Goal: Transaction & Acquisition: Purchase product/service

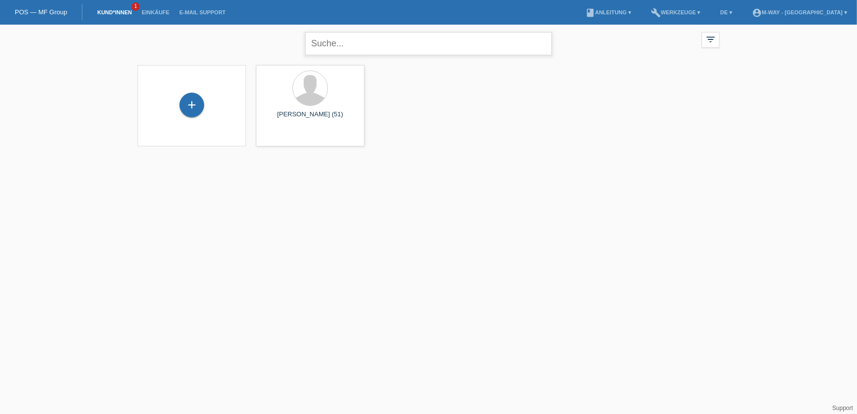
click at [326, 44] on input "text" at bounding box center [428, 43] width 247 height 23
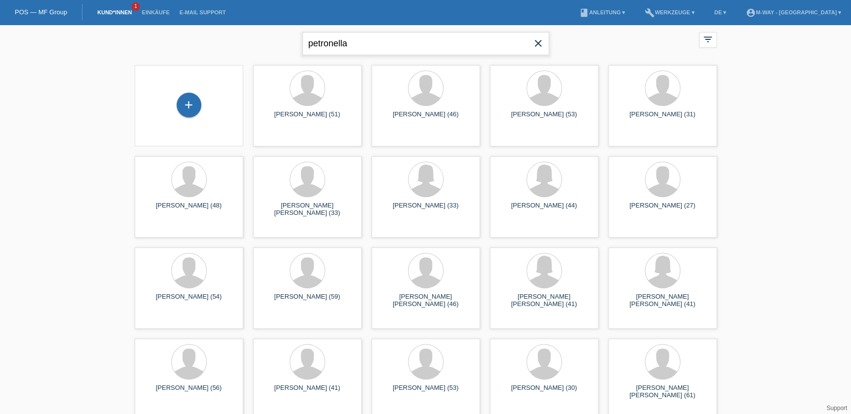
type input "petronella"
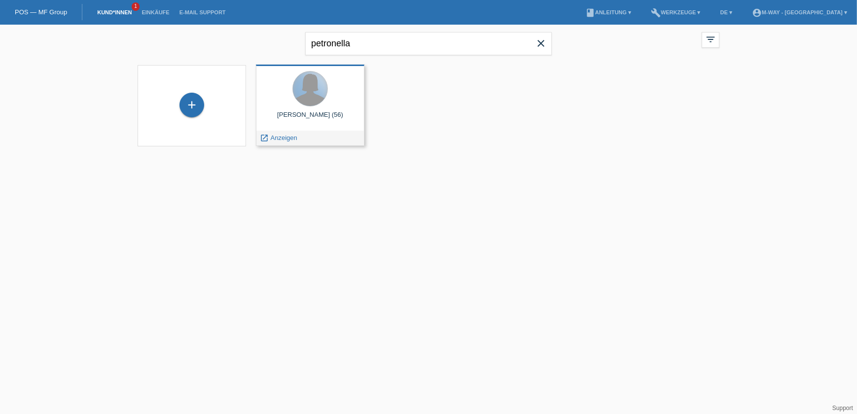
click at [301, 103] on div at bounding box center [310, 89] width 35 height 35
click at [294, 135] on span "Anzeigen" at bounding box center [284, 137] width 27 height 7
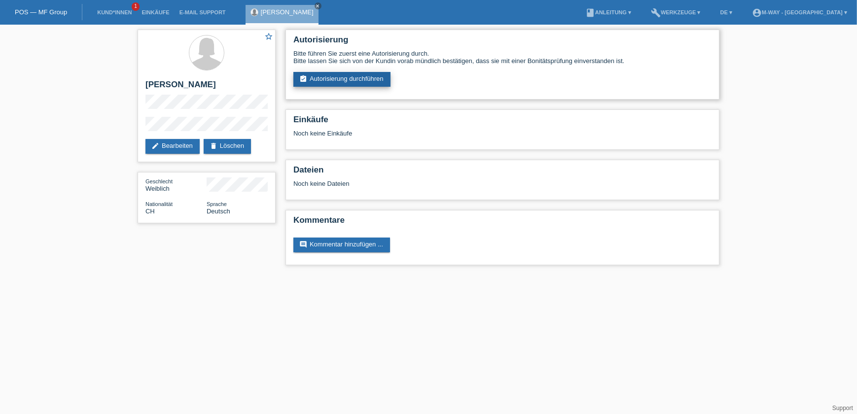
click at [340, 75] on link "assignment_turned_in Autorisierung durchführen" at bounding box center [341, 79] width 97 height 15
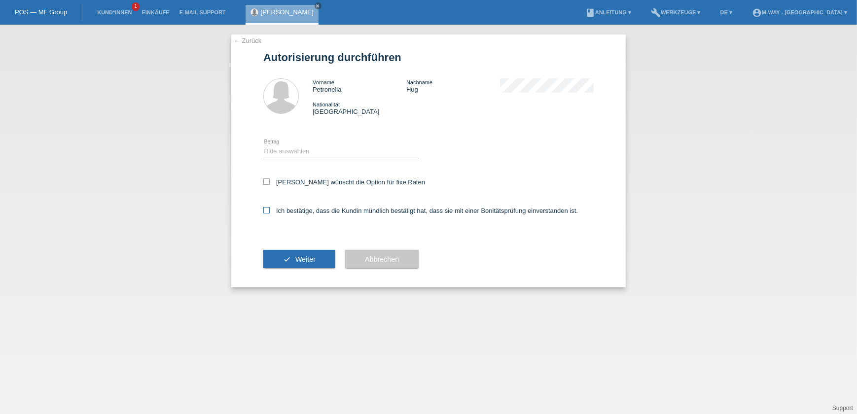
click at [286, 211] on label "Ich bestätige, dass die Kundin mündlich bestätigt hat, dass sie mit einer Bonit…" at bounding box center [420, 210] width 315 height 7
click at [270, 211] on input "Ich bestätige, dass die Kundin mündlich bestätigt hat, dass sie mit einer Bonit…" at bounding box center [266, 210] width 6 height 6
checkbox input "true"
click at [297, 260] on span "Weiter" at bounding box center [305, 260] width 20 height 8
click at [266, 182] on icon at bounding box center [266, 182] width 6 height 6
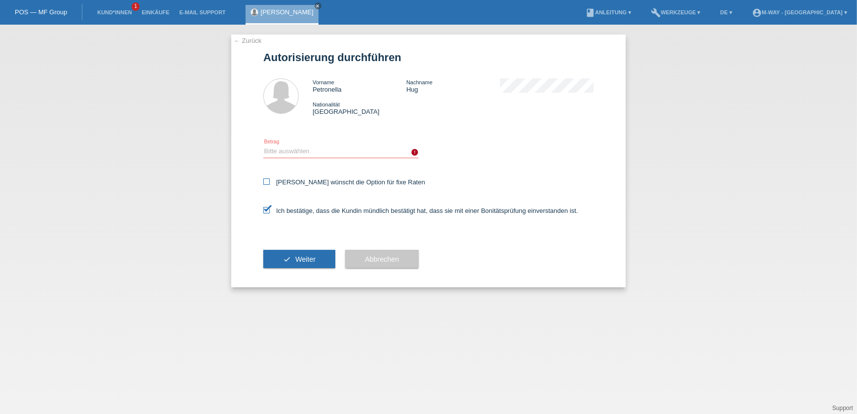
click at [266, 182] on input "Kundin wünscht die Option für fixe Raten" at bounding box center [266, 182] width 6 height 6
checkbox input "true"
click at [286, 151] on select "Bitte auswählen CHF 1.00 - CHF 499.00 CHF 500.00 - CHF 1'999.00 CHF 2'000.00 - …" at bounding box center [340, 152] width 155 height 12
select select "3"
click at [263, 146] on select "Bitte auswählen CHF 1.00 - CHF 499.00 CHF 500.00 - CHF 1'999.00 CHF 2'000.00 - …" at bounding box center [340, 152] width 155 height 12
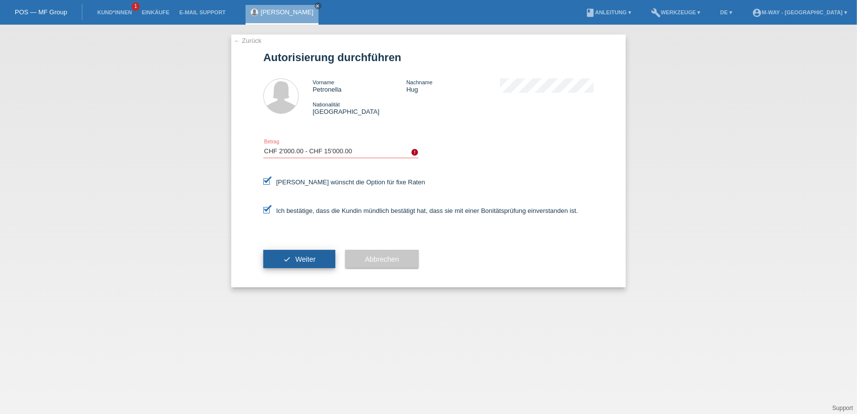
click at [310, 261] on span "Weiter" at bounding box center [305, 260] width 20 height 8
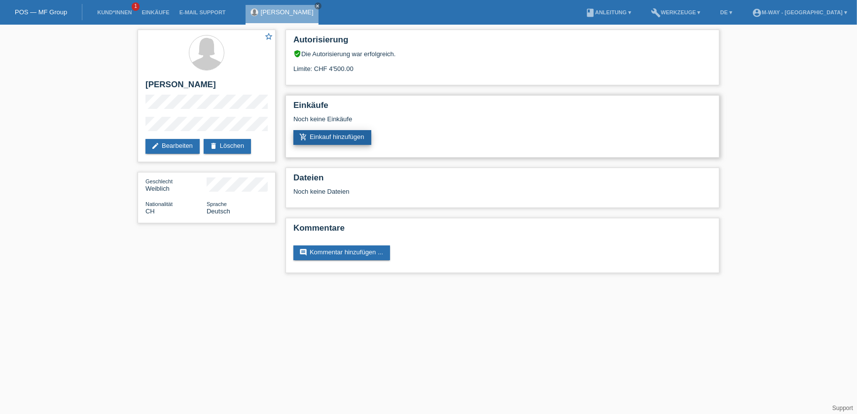
click at [334, 131] on link "add_shopping_cart Einkauf hinzufügen" at bounding box center [332, 137] width 78 height 15
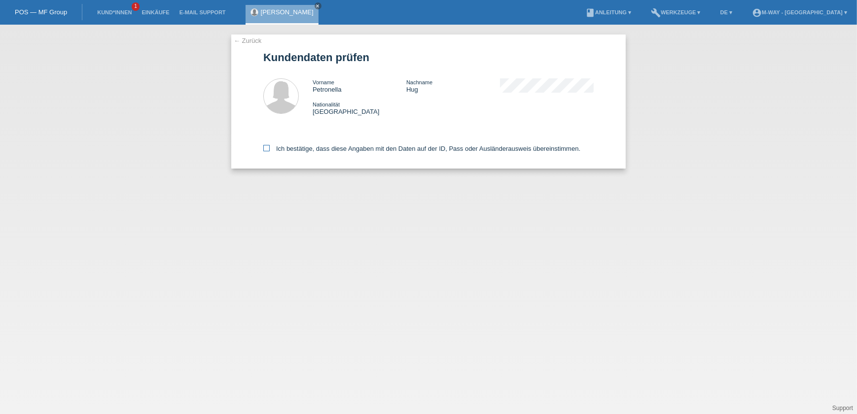
click at [268, 145] on icon at bounding box center [266, 148] width 6 height 6
click at [268, 145] on input "Ich bestätige, dass diese Angaben mit den Daten auf der ID, Pass oder Ausländer…" at bounding box center [266, 148] width 6 height 6
checkbox input "true"
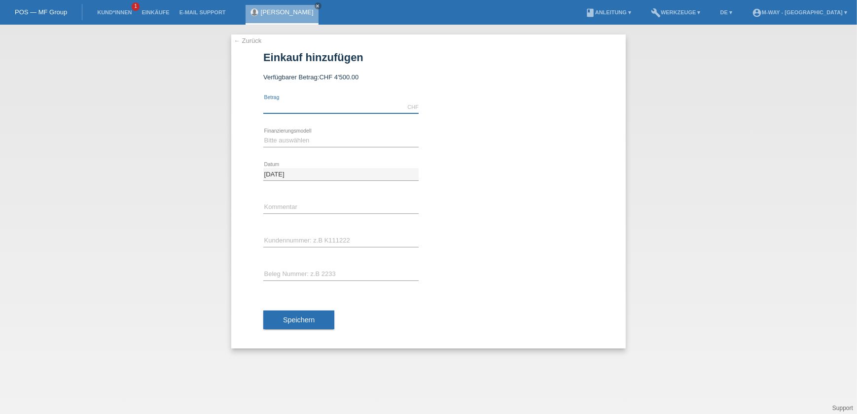
click at [288, 107] on input "text" at bounding box center [340, 107] width 155 height 12
type input "4200.00"
click at [316, 130] on div "Bitte auswählen Fixe Raten Kauf auf Rechnung mit Teilzahlungsoption error Finan…" at bounding box center [340, 141] width 155 height 34
click at [309, 142] on select "Bitte auswählen Fixe Raten Kauf auf Rechnung mit Teilzahlungsoption" at bounding box center [340, 141] width 155 height 12
select select "77"
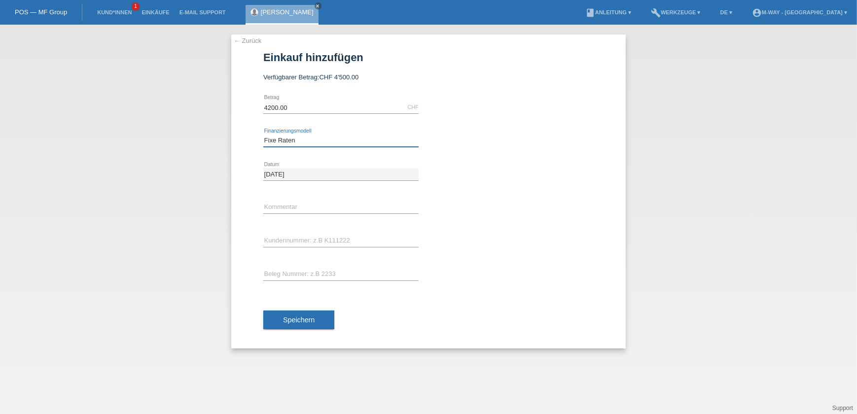
click at [263, 135] on select "Bitte auswählen Fixe Raten Kauf auf Rechnung mit Teilzahlungsoption" at bounding box center [340, 141] width 155 height 12
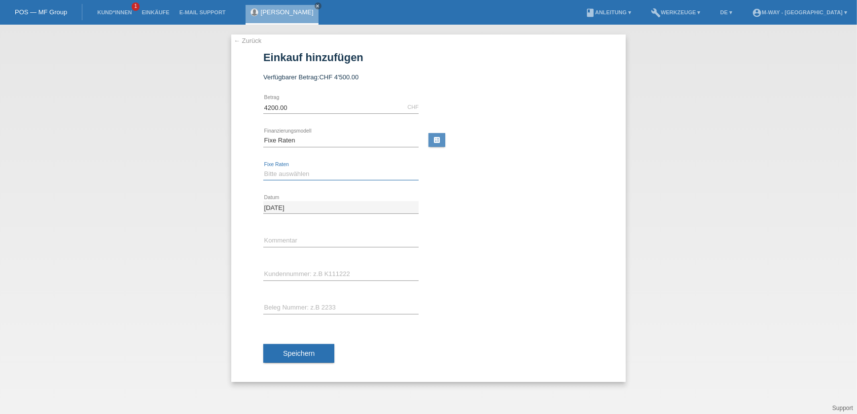
click at [294, 171] on select "Bitte auswählen 4 Raten 5 Raten 6 Raten 7 Raten 8 Raten 9 Raten 10 Raten 11 Rat…" at bounding box center [340, 174] width 155 height 12
select select "202"
click at [263, 168] on select "Bitte auswählen 4 Raten 5 Raten 6 Raten 7 Raten 8 Raten 9 Raten 10 Raten 11 Rat…" at bounding box center [340, 174] width 155 height 12
click at [310, 237] on input "text" at bounding box center [340, 241] width 155 height 12
type input "Beleg Nr°: 67980/6"
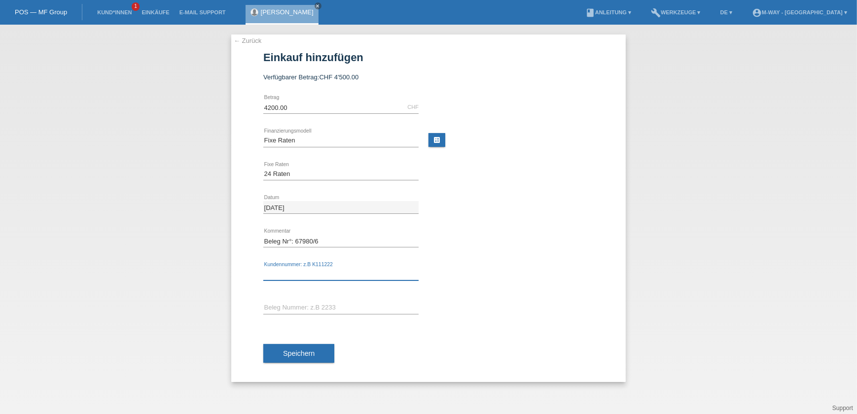
click at [321, 272] on input "text" at bounding box center [340, 274] width 155 height 12
type input "K067846"
click at [309, 304] on input "text" at bounding box center [340, 308] width 155 height 12
drag, startPoint x: 295, startPoint y: 236, endPoint x: 325, endPoint y: 235, distance: 30.1
click at [325, 235] on input "Beleg Nr°: 67980/6" at bounding box center [340, 241] width 155 height 12
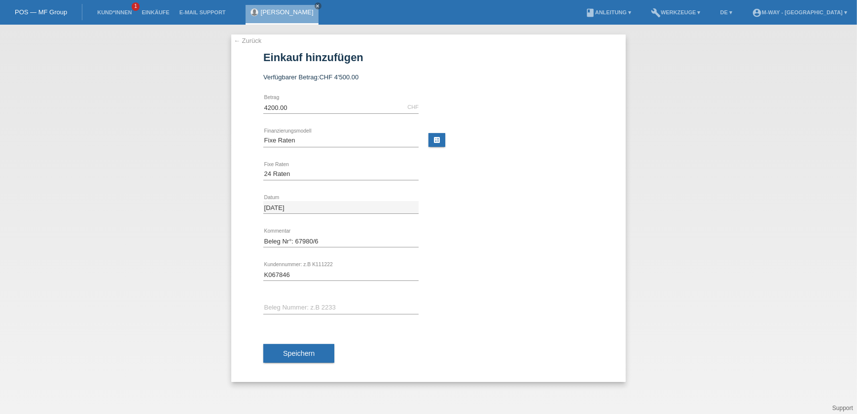
click at [286, 295] on div "error Beleg Nummer: z.B 2233" at bounding box center [340, 309] width 155 height 34
click at [287, 307] on input "text" at bounding box center [340, 308] width 155 height 12
paste input "67980/6"
type input "67980/6"
click at [296, 357] on button "Speichern" at bounding box center [298, 353] width 71 height 19
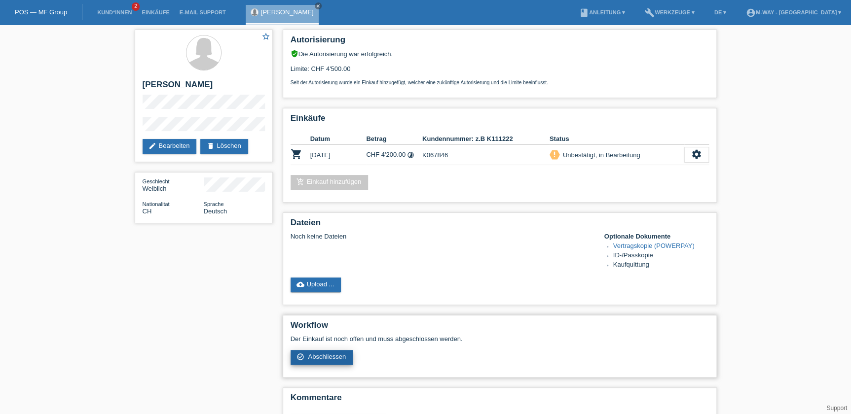
click at [332, 355] on span "Abschliessen" at bounding box center [327, 356] width 38 height 7
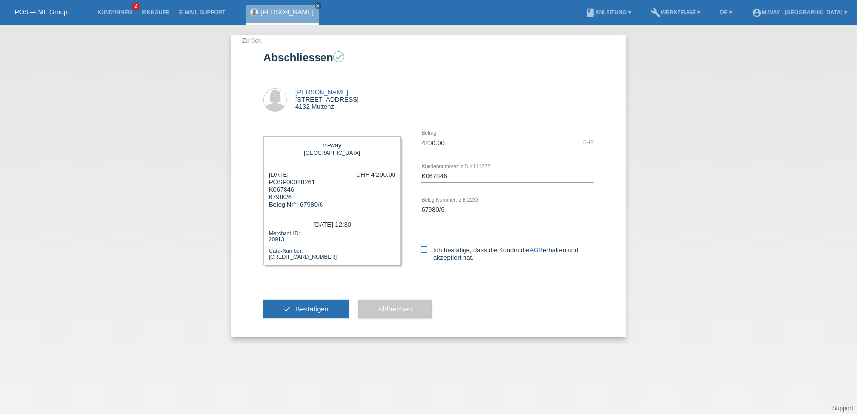
click at [424, 247] on icon at bounding box center [424, 250] width 6 height 6
click at [424, 247] on input "Ich bestätige, dass die Kundin die AGB erhalten und akzeptiert hat." at bounding box center [424, 250] width 6 height 6
checkbox input "true"
click at [309, 307] on span "Bestätigen" at bounding box center [312, 309] width 34 height 8
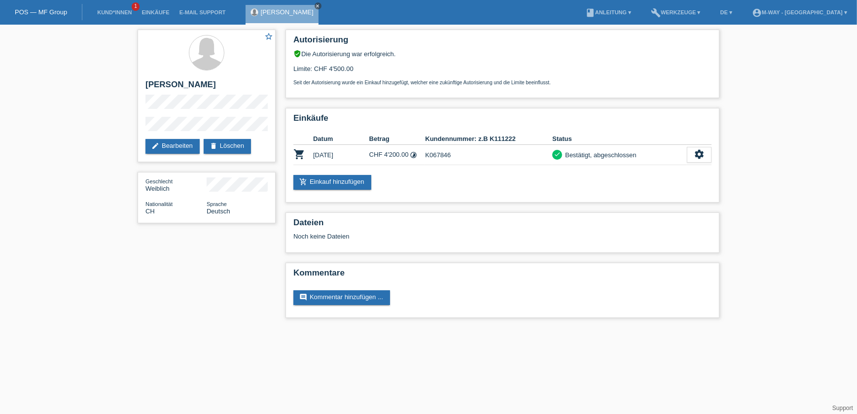
click at [316, 5] on icon "close" at bounding box center [318, 5] width 5 height 5
